Goal: Transaction & Acquisition: Book appointment/travel/reservation

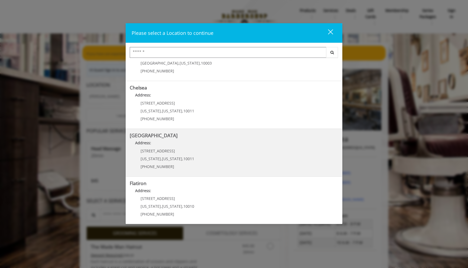
scroll to position [31, 0]
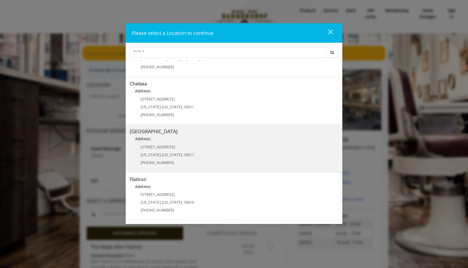
click at [189, 152] on span "10011" at bounding box center [188, 154] width 11 height 5
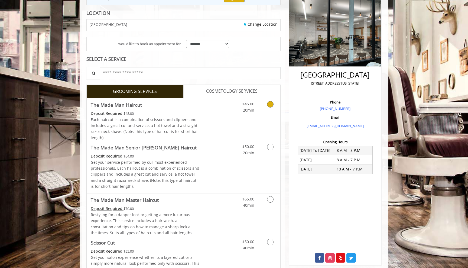
scroll to position [75, 0]
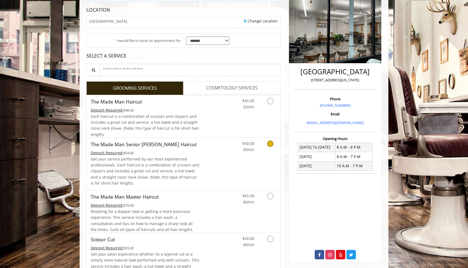
click at [209, 175] on link "Discounted Price" at bounding box center [215, 164] width 32 height 52
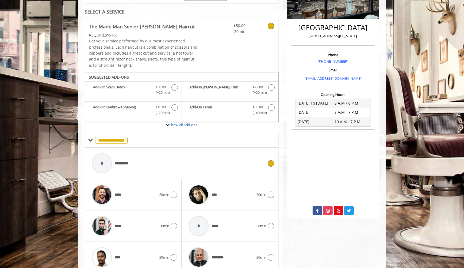
scroll to position [143, 0]
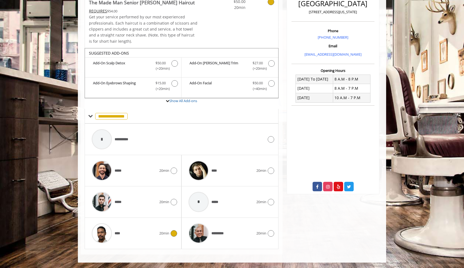
click at [168, 237] on div "**** 20min" at bounding box center [133, 234] width 88 height 26
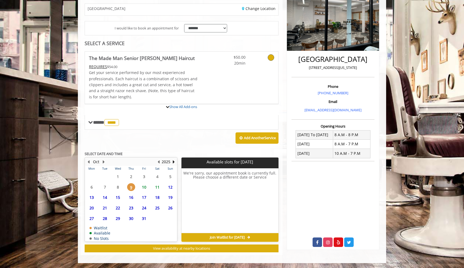
scroll to position [137, 0]
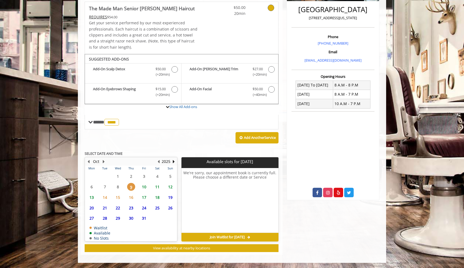
click at [146, 189] on span "10" at bounding box center [144, 187] width 8 height 8
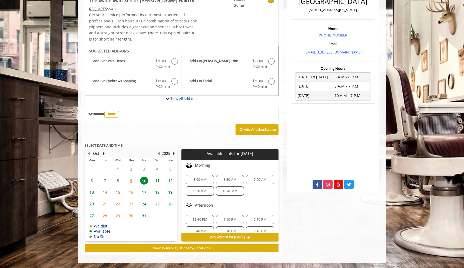
click at [256, 183] on div "9:00 AM" at bounding box center [260, 179] width 28 height 9
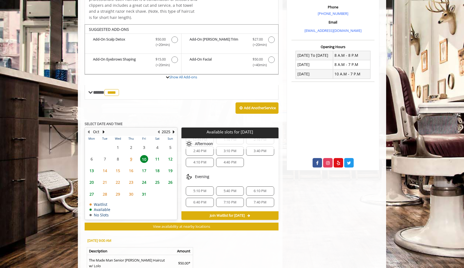
scroll to position [243, 0]
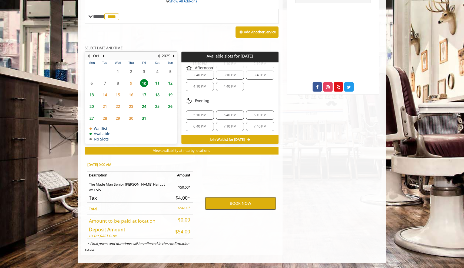
click at [232, 204] on button "BOOK NOW" at bounding box center [240, 204] width 71 height 12
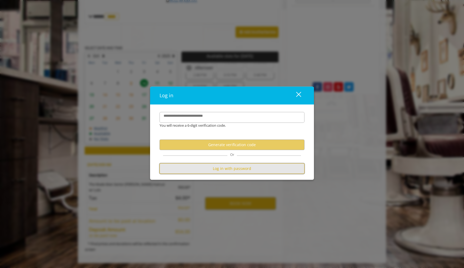
click at [228, 168] on button "Log in with password" at bounding box center [232, 169] width 145 height 11
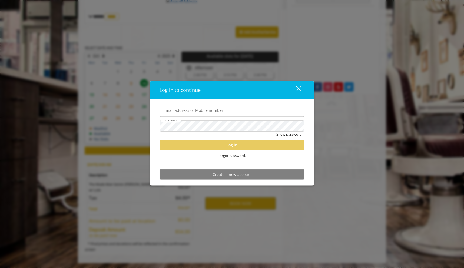
scroll to position [0, 0]
click at [211, 113] on input "Email address or Mobile number" at bounding box center [232, 111] width 145 height 11
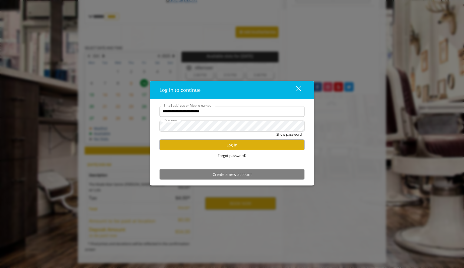
type input "**********"
click at [269, 146] on button "Log in" at bounding box center [232, 145] width 145 height 11
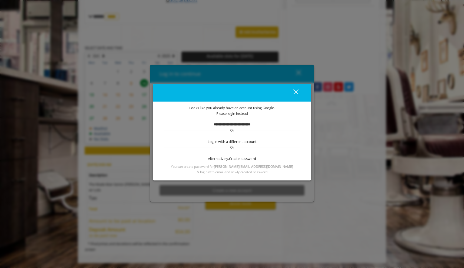
click at [245, 125] on b "**********" at bounding box center [232, 125] width 37 height 4
click at [295, 93] on div "close dialog" at bounding box center [296, 91] width 5 height 5
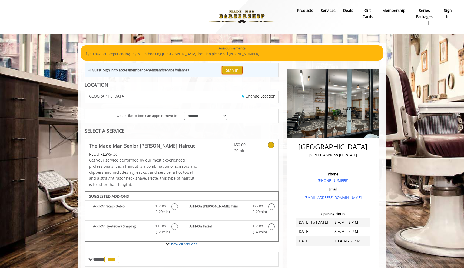
click at [226, 67] on button "Sign In" at bounding box center [232, 70] width 21 height 8
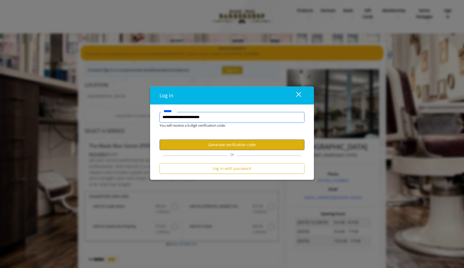
type input "**********"
click at [234, 142] on button "Generate verification code" at bounding box center [232, 145] width 145 height 11
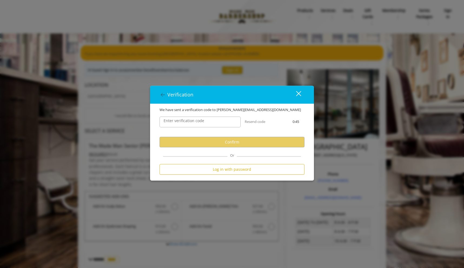
click at [201, 123] on label "Enter verification code" at bounding box center [184, 121] width 46 height 6
click at [201, 123] on input "Enter verification code" at bounding box center [200, 122] width 81 height 11
paste input "******"
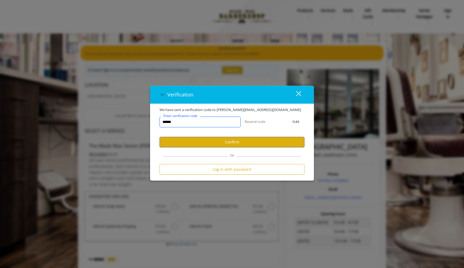
type input "******"
click at [227, 142] on button "Confirm" at bounding box center [232, 142] width 145 height 11
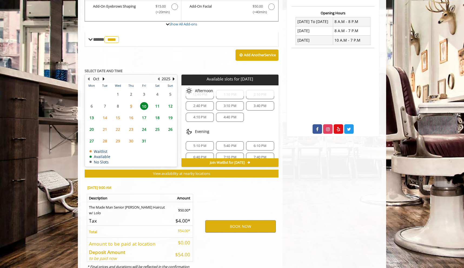
scroll to position [58, 0]
click at [243, 223] on button "BOOK NOW" at bounding box center [240, 227] width 71 height 12
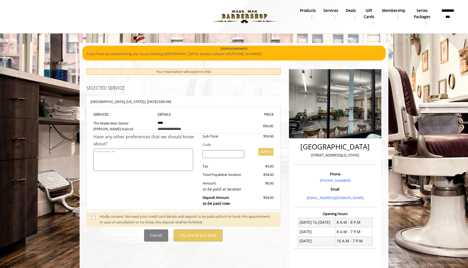
scroll to position [37, 0]
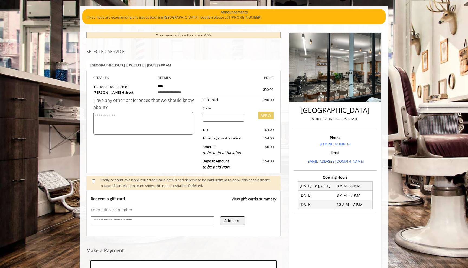
click at [158, 224] on input "text" at bounding box center [152, 221] width 117 height 6
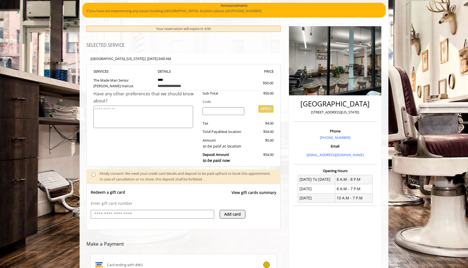
scroll to position [119, 0]
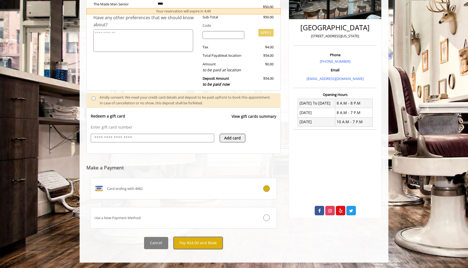
click at [192, 243] on button "Pay $54.00 and Book" at bounding box center [197, 243] width 49 height 12
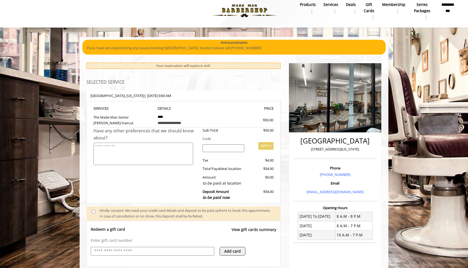
scroll to position [0, 0]
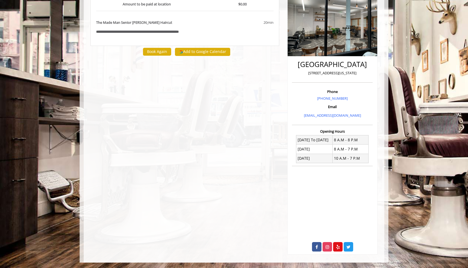
scroll to position [0, 0]
